Goal: Task Accomplishment & Management: Manage account settings

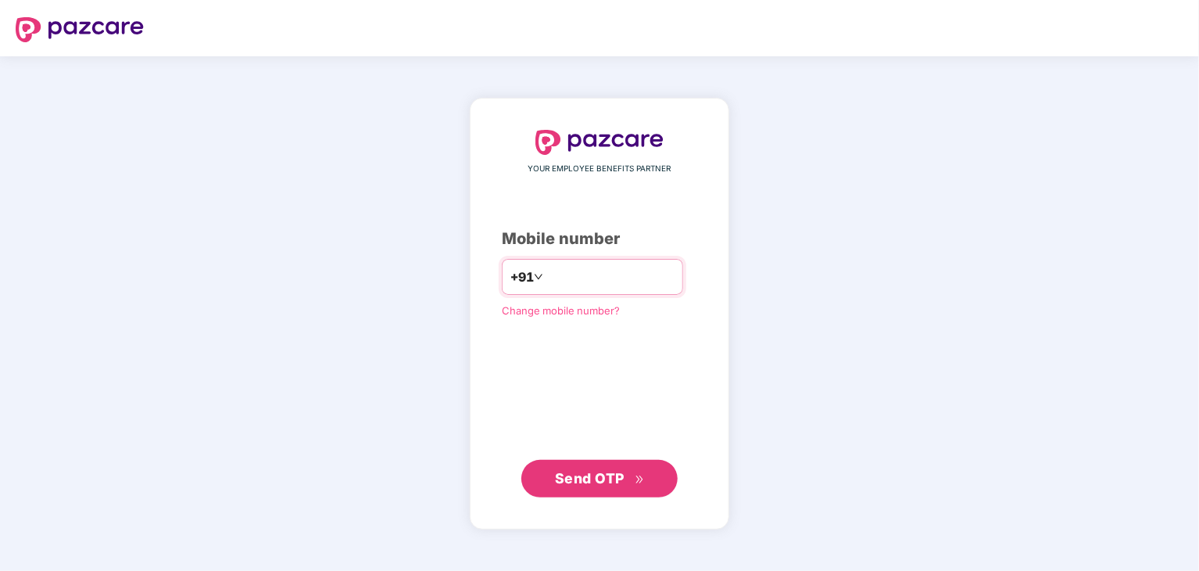
click at [642, 273] on input "number" at bounding box center [610, 276] width 128 height 25
type input "**********"
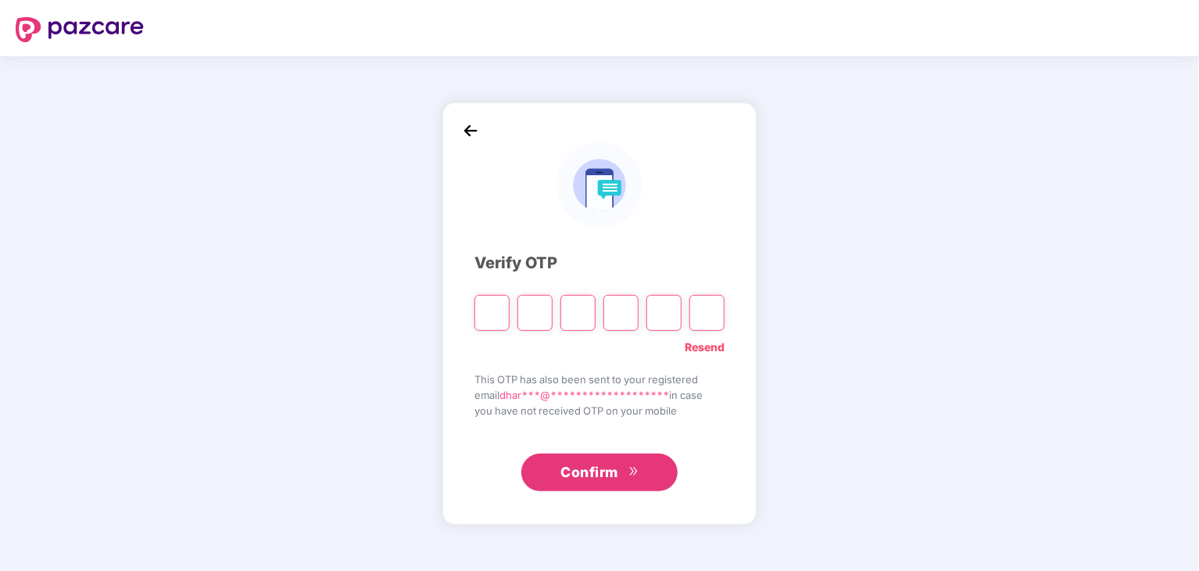
type input "*"
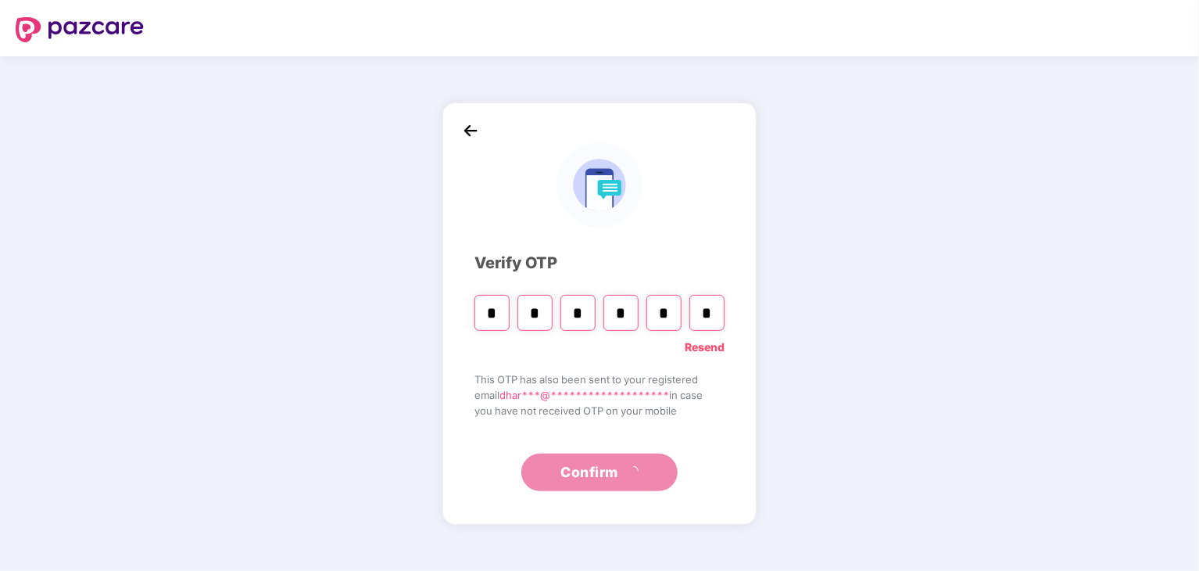
type input "*"
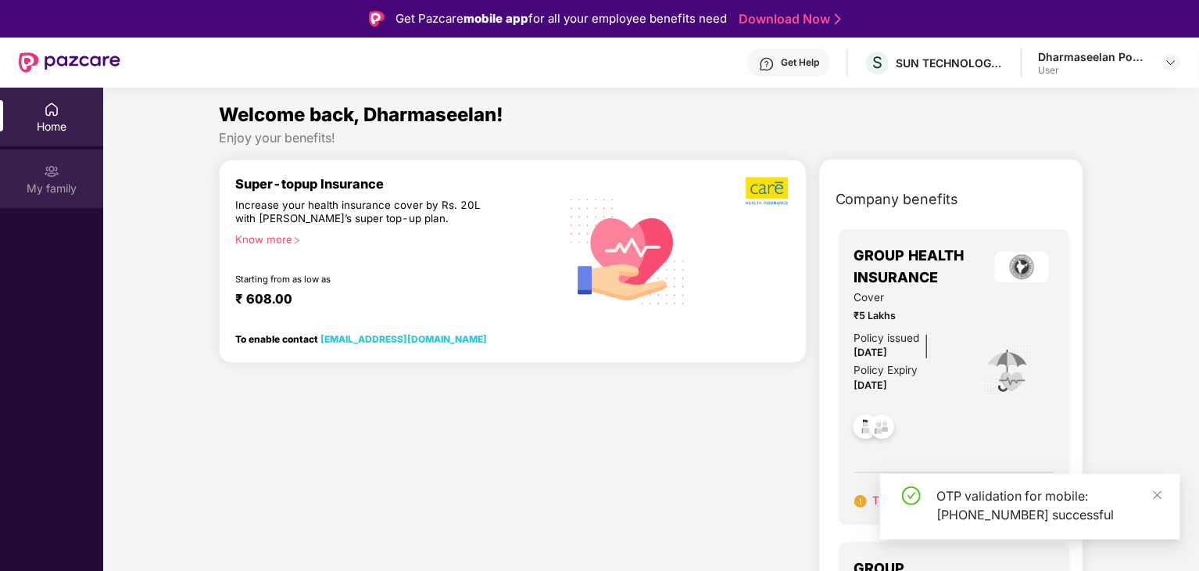
click at [88, 197] on div "My family" at bounding box center [51, 178] width 103 height 59
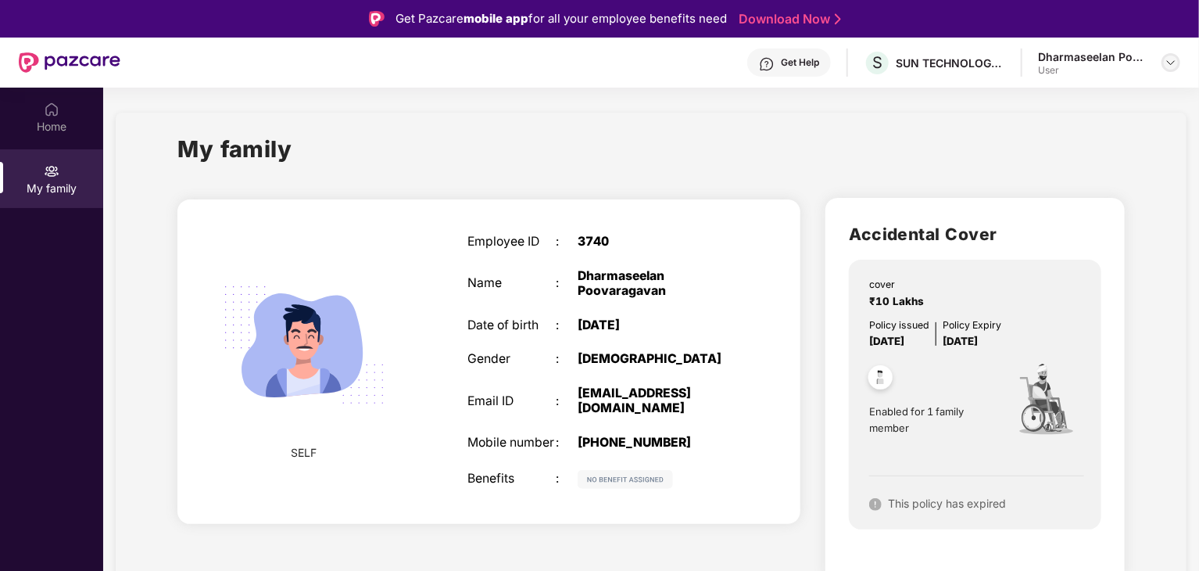
click at [1174, 54] on div at bounding box center [1170, 62] width 19 height 19
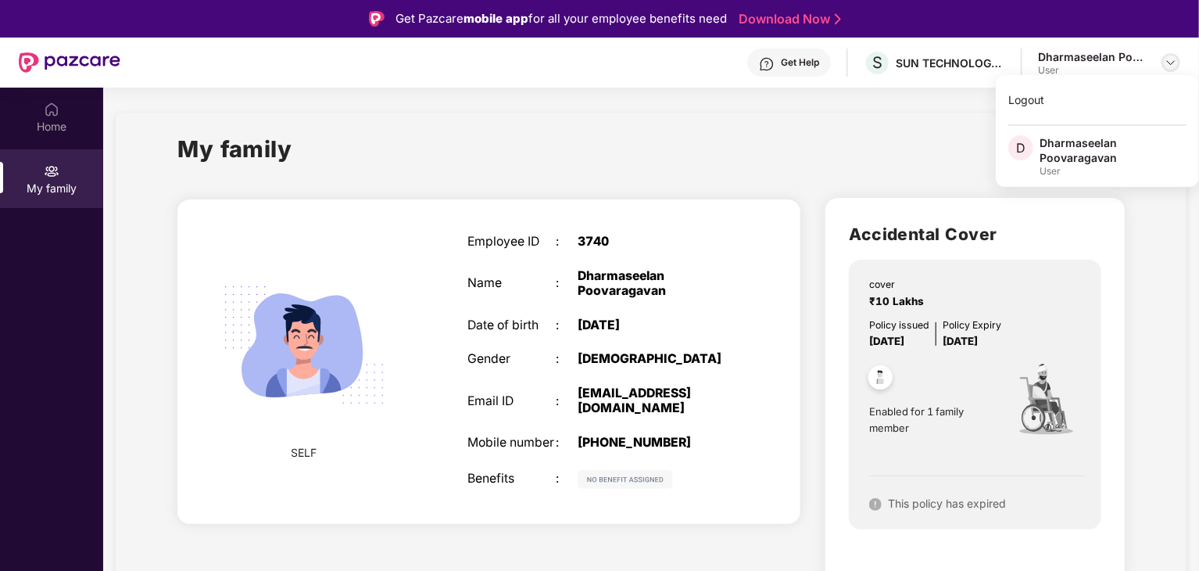
click at [1175, 56] on img at bounding box center [1171, 62] width 13 height 13
